Goal: Find specific page/section: Find specific page/section

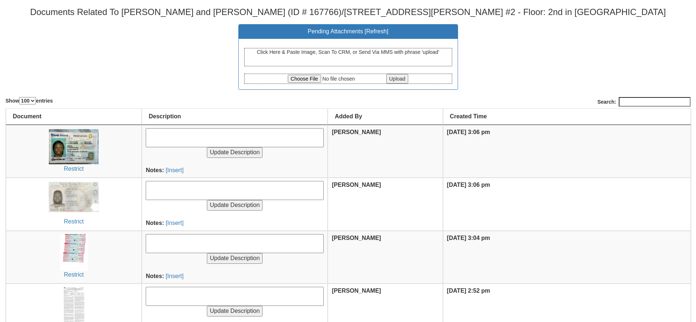
select select "100"
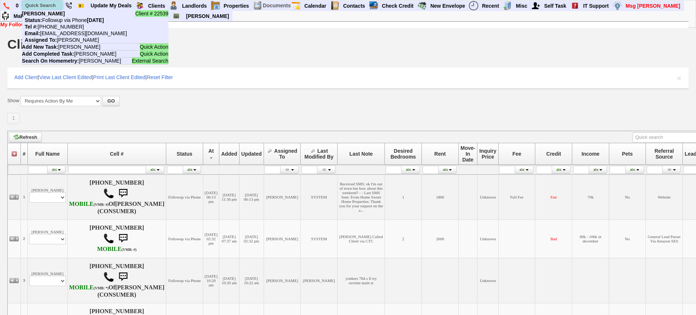
click at [53, 6] on input "text" at bounding box center [42, 5] width 40 height 9
paste input "(646) 500-9834"
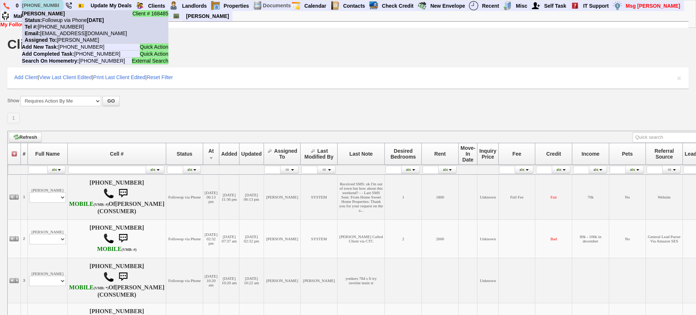
type input "(646) 500-9834"
click at [64, 24] on nobr "Tel #: 646-500-9834" at bounding box center [53, 27] width 62 height 6
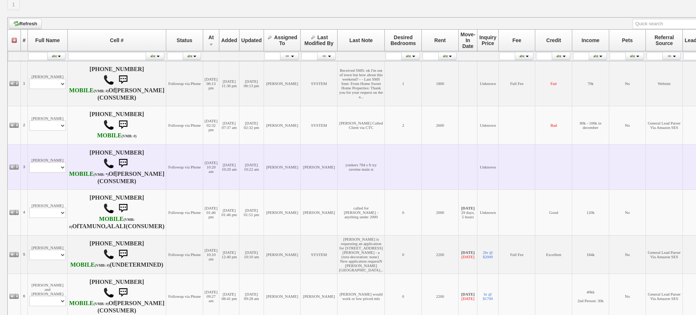
scroll to position [137, 0]
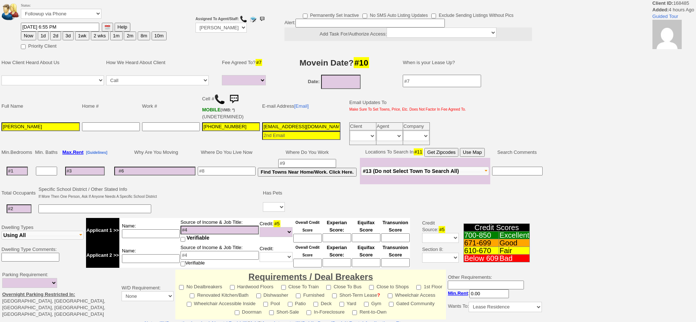
select select
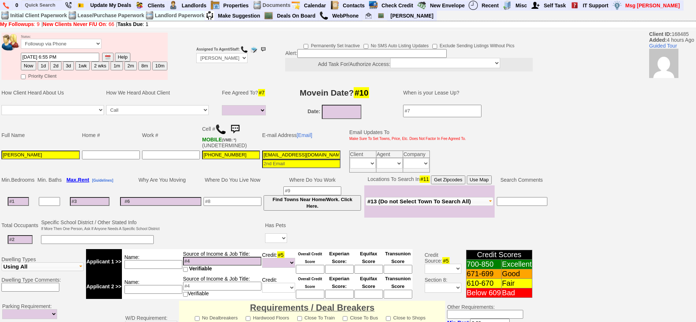
scroll to position [46, 0]
